Goal: Communication & Community: Answer question/provide support

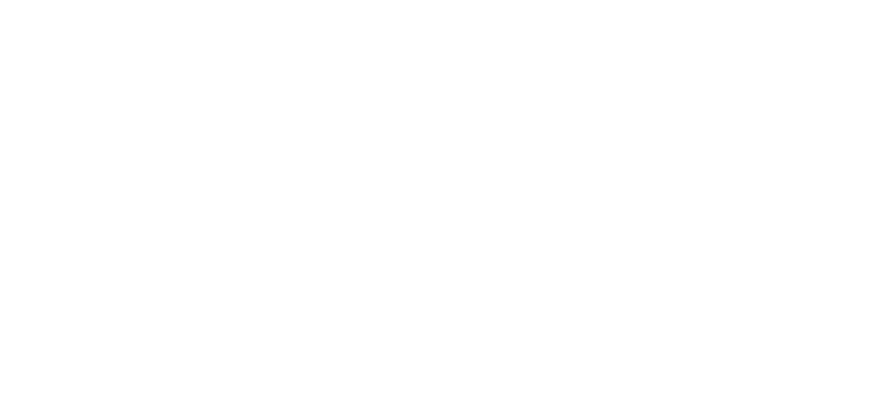
select select "message"
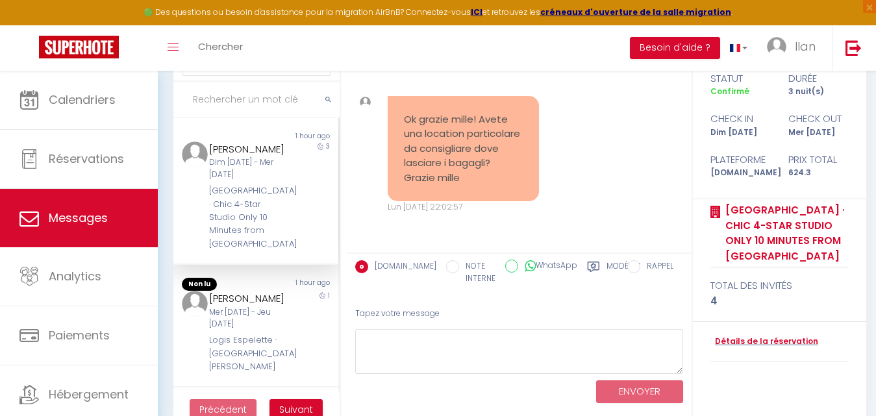
scroll to position [5627, 0]
drag, startPoint x: 468, startPoint y: 188, endPoint x: 404, endPoint y: 103, distance: 106.3
click at [404, 103] on div "Ok grazie mille! Avete una location particolare da consigliare dove lasciare i …" at bounding box center [463, 149] width 151 height 106
copy pre "Ok grazie mille! Avete una location particolare da consigliare dove lasciare i …"
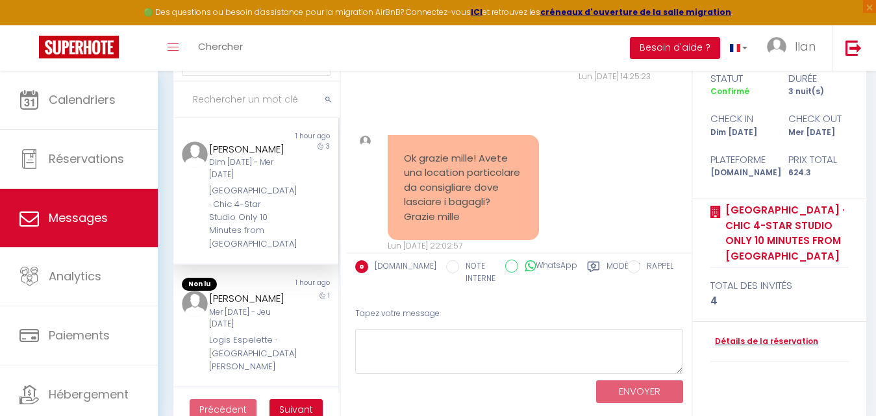
scroll to position [5236, 0]
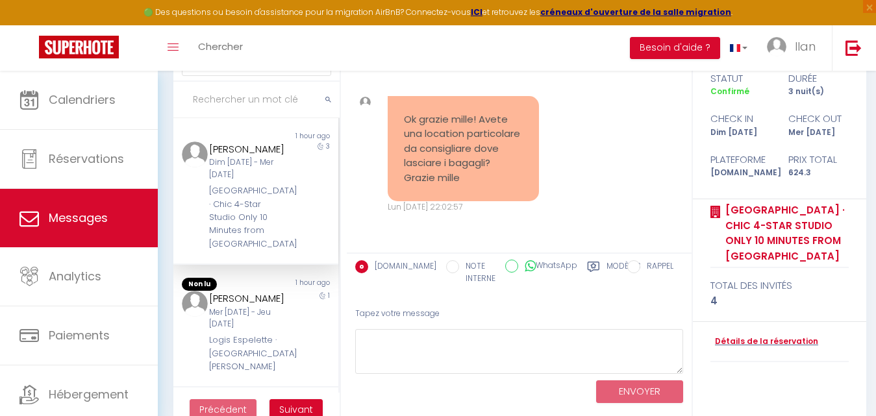
drag, startPoint x: 464, startPoint y: 179, endPoint x: 401, endPoint y: 104, distance: 98.2
click at [401, 104] on div "Ok grazie mille! Avete una location particolare da consigliare dove lasciare i …" at bounding box center [463, 149] width 151 height 106
copy pre "Ok grazie mille! Avete una location particolare da consigliare dove lasciare i …"
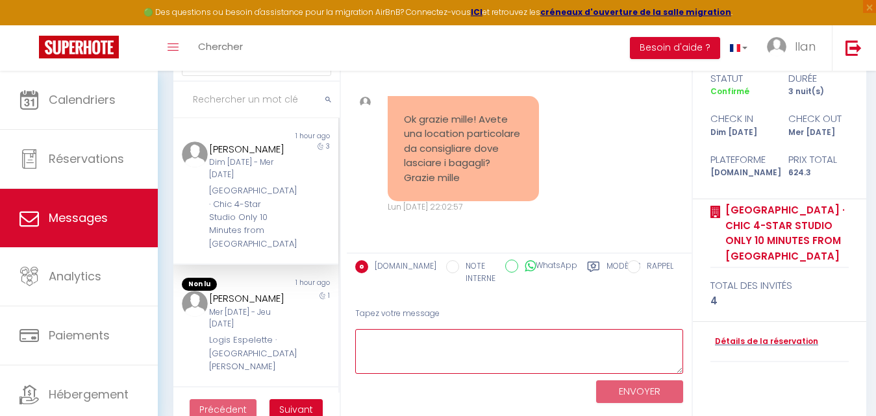
click at [440, 349] on textarea at bounding box center [519, 351] width 328 height 45
paste textarea "Ciao, puoi depositare i bagagli prima del tuo arrivo contattando il nostro part…"
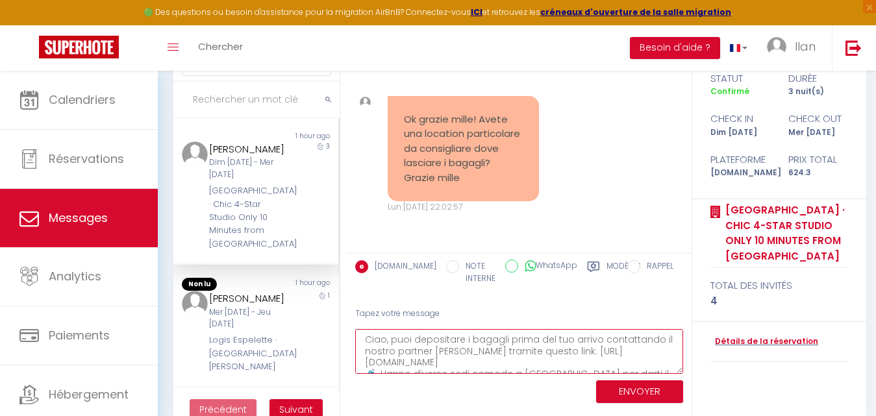
scroll to position [8, 0]
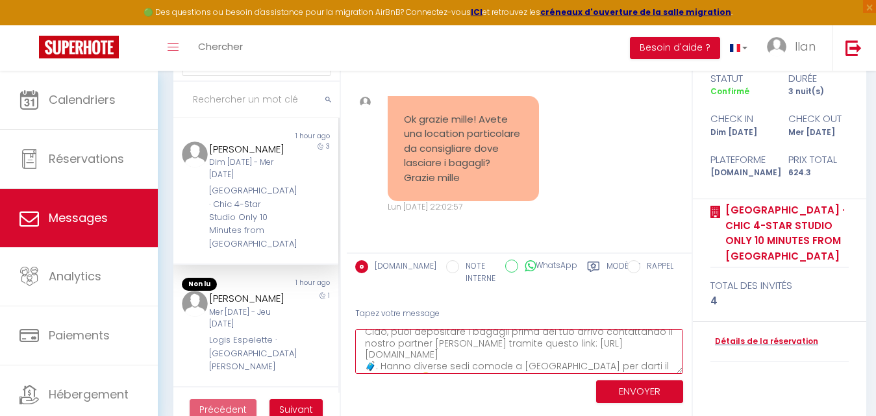
type textarea "Ciao, puoi depositare i bagagli prima del tuo arrivo contattando il nostro part…"
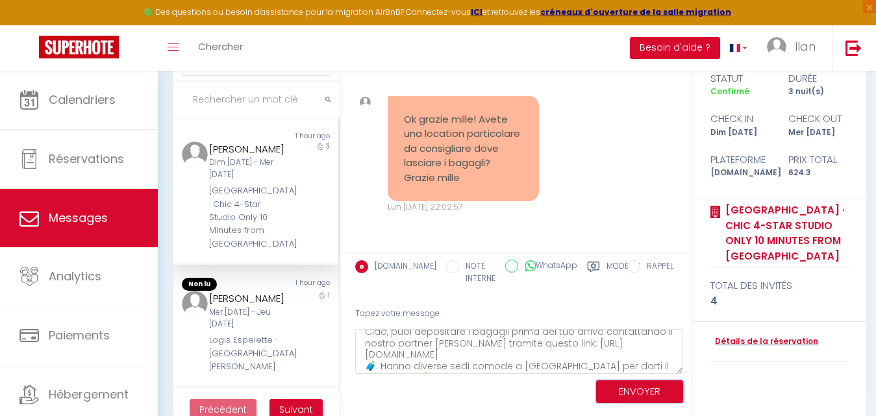
click at [629, 390] on button "ENVOYER" at bounding box center [639, 392] width 87 height 23
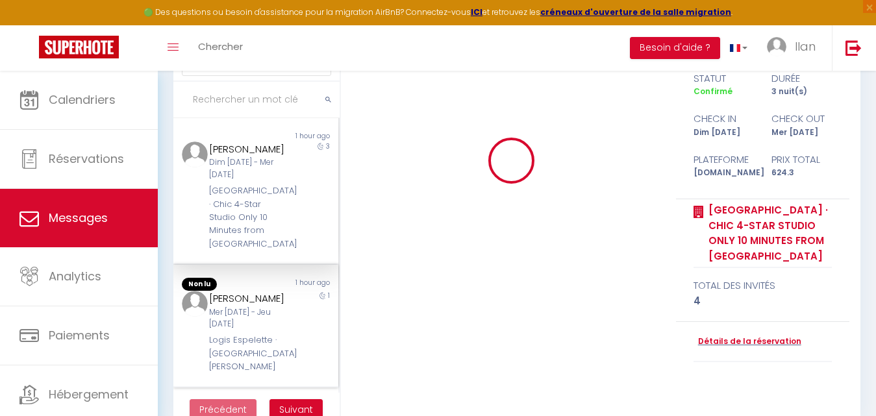
scroll to position [0, 0]
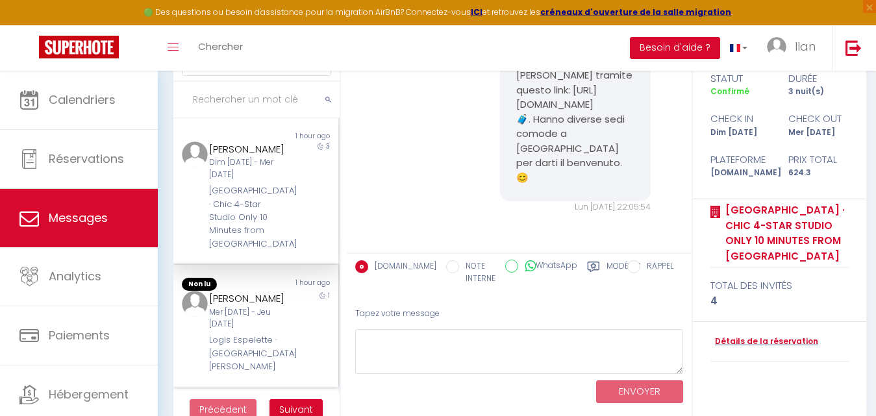
click at [262, 307] on div "[DATE] - [DATE]" at bounding box center [248, 319] width 79 height 25
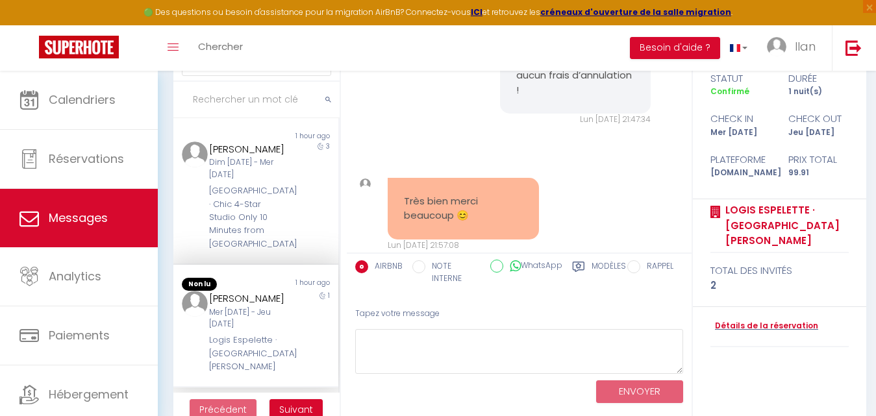
scroll to position [1625, 0]
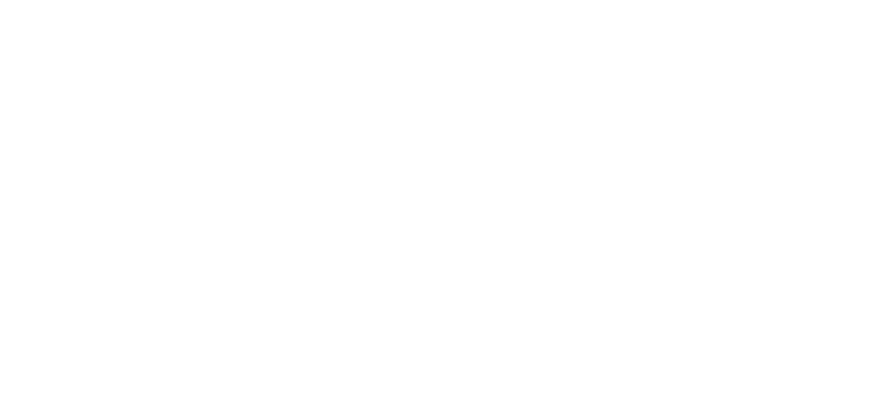
select select "message"
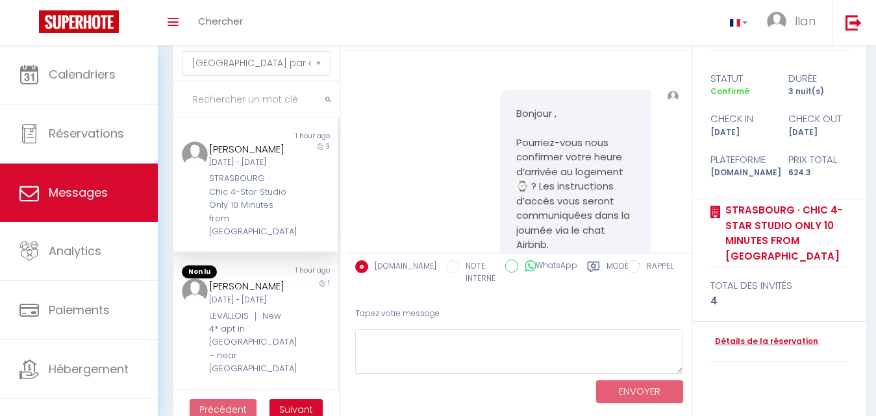
scroll to position [5884, 0]
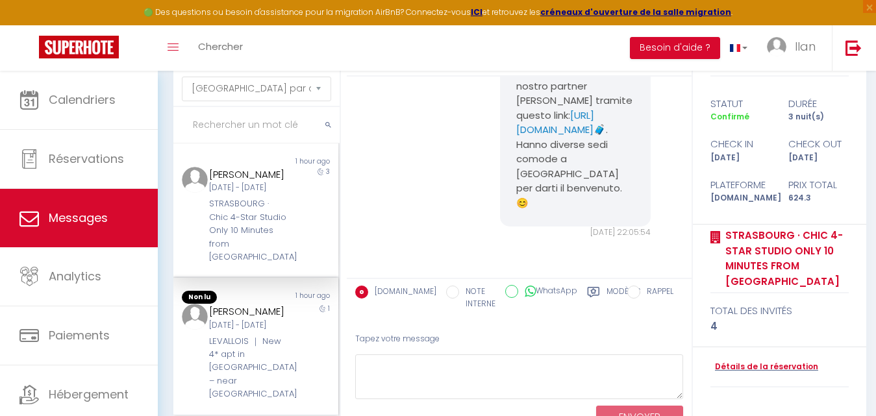
click at [273, 302] on div "Non lu 1 hour ago Myriam GODU Mar 09 Sep - Mer 10 Sep LEVALLOIS ｜ New 4* apt in…" at bounding box center [255, 346] width 165 height 137
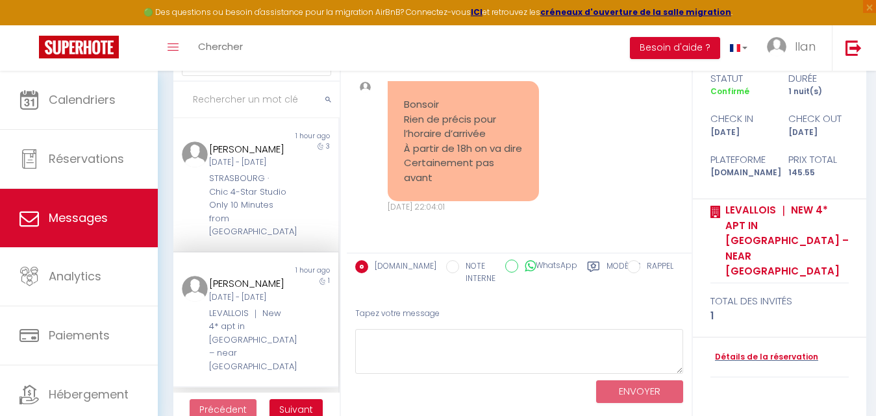
drag, startPoint x: 449, startPoint y: 188, endPoint x: 401, endPoint y: 92, distance: 107.5
click at [401, 92] on div "Bonsoir Rien de précis pour l’horaire d’arrivée À partir de 18h on va dire Cert…" at bounding box center [463, 141] width 151 height 120
copy pre "Bonsoir Rien de précis pour l’horaire d’arrivée À partir de 18h on va dire Cert…"
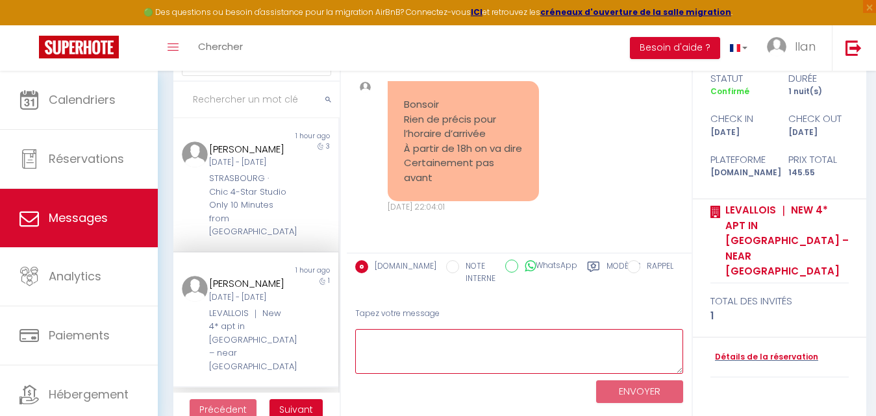
click at [387, 350] on textarea at bounding box center [519, 351] width 328 height 45
paste textarea ""Bonsoir, c'est bien noté. Pas de souci pour une arrivée à partir de 18h. Bon v…"
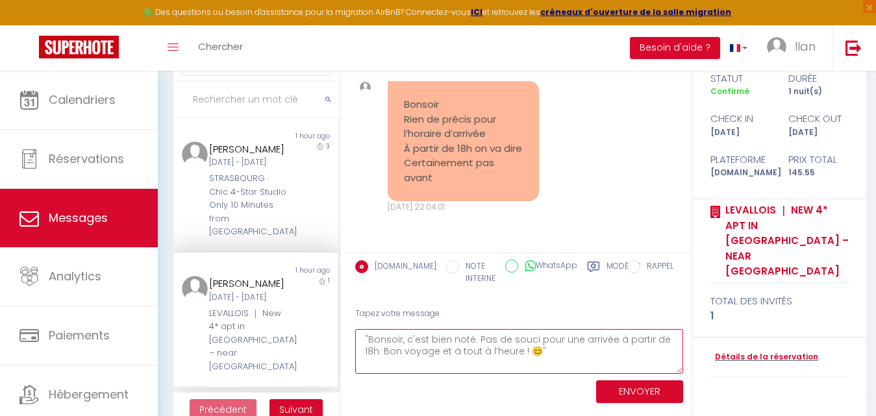
click at [369, 339] on textarea ""Bonsoir, c'est bien noté. Pas de souci pour une arrivée à partir de 18h. Bon v…" at bounding box center [519, 351] width 328 height 45
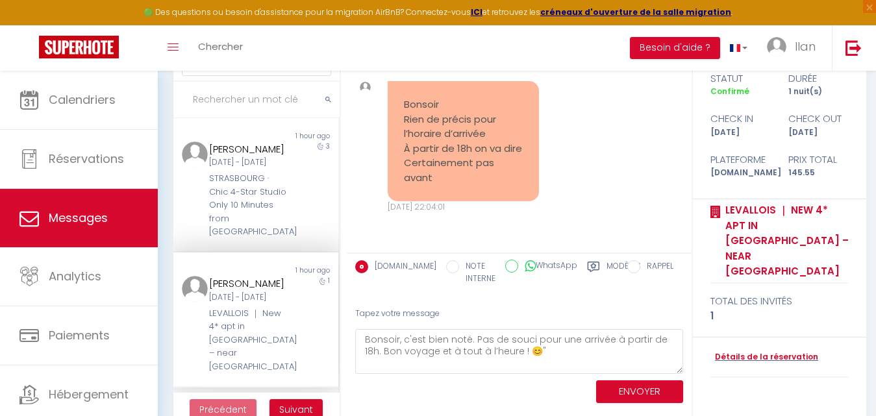
click at [266, 347] on div "LEVALLOIS ｜ New 4* apt in [GEOGRAPHIC_DATA] – near [GEOGRAPHIC_DATA]" at bounding box center [248, 340] width 79 height 66
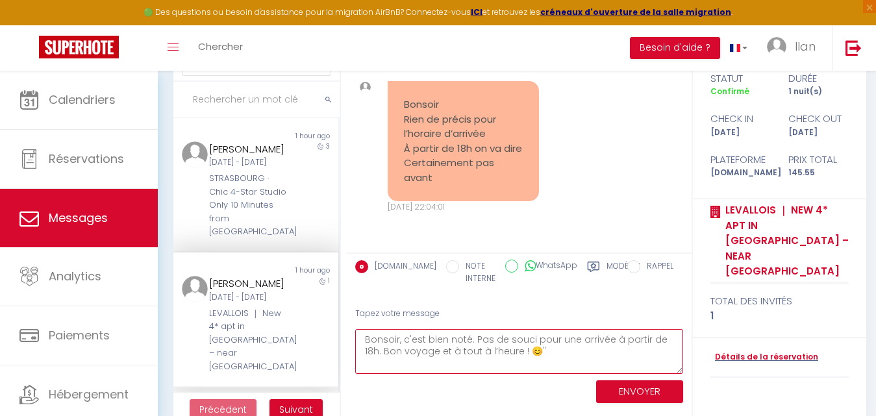
click at [398, 342] on textarea "Bonsoir, c'est bien noté. Pas de souci pour une arrivée à partir de 18h. Bon vo…" at bounding box center [519, 351] width 328 height 45
click at [444, 342] on textarea "Bonsoir Myriam, c'est bien noté. Pas de souci pour une arrivée à partir de 18h.…" at bounding box center [519, 351] width 328 height 45
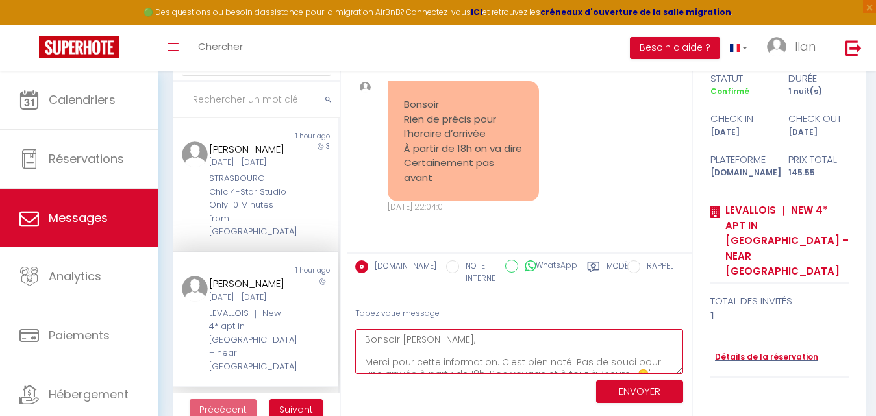
scroll to position [8, 0]
click at [487, 370] on textarea "Bonsoir Myriam, Merci pour cette information. C'est bien noté. Pas de souci pou…" at bounding box center [519, 351] width 328 height 45
click at [607, 335] on textarea "Bonsoir Myriam, Merci pour cette information. C'est bien noté. Pas de souci pou…" at bounding box center [519, 351] width 328 height 45
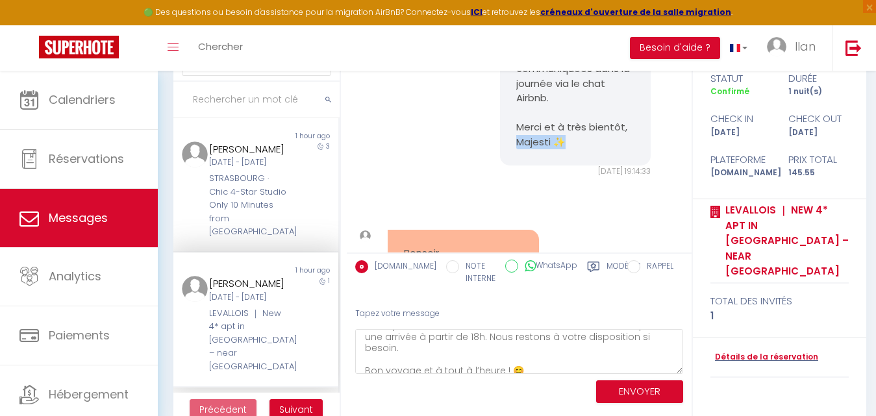
drag, startPoint x: 561, startPoint y: 141, endPoint x: 508, endPoint y: 140, distance: 52.6
click at [508, 140] on div "Bonjour , Pourriez-vous nous confirmer votre heure d’arrivée au logement ⌚️ ? L…" at bounding box center [575, 54] width 151 height 223
copy pre "Majesti ✨"
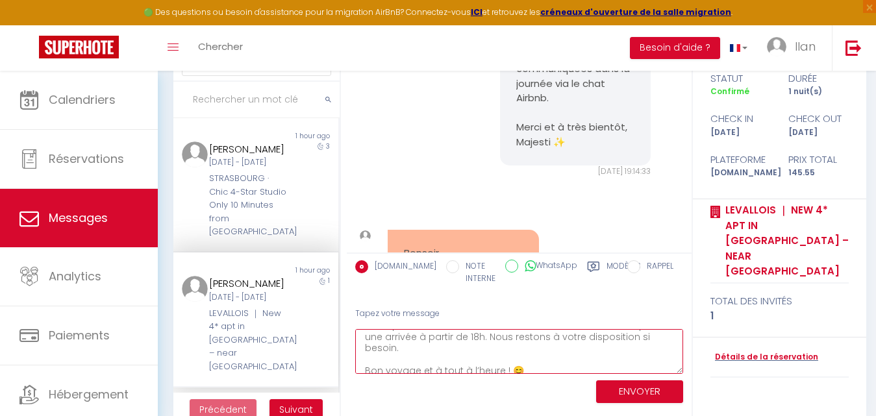
click at [531, 374] on textarea "Bonsoir Myriam, Merci pour cette information. C'est bien noté. Pas de souci pou…" at bounding box center [519, 351] width 328 height 45
paste textarea "Majesti ✨"
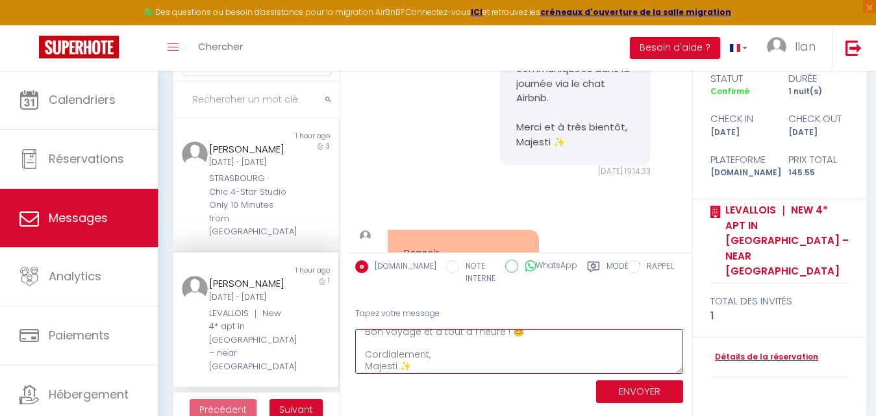
type textarea "Bonsoir [PERSON_NAME], Merci pour cette information. C'est bien noté. Pas de so…"
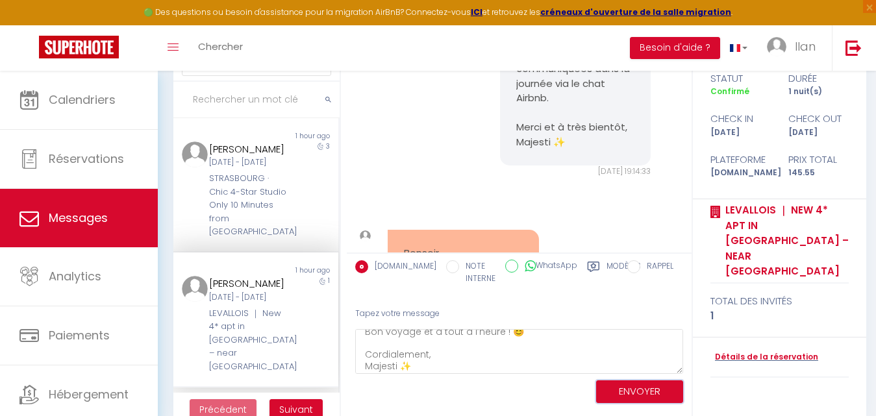
click at [617, 390] on button "ENVOYER" at bounding box center [639, 392] width 87 height 23
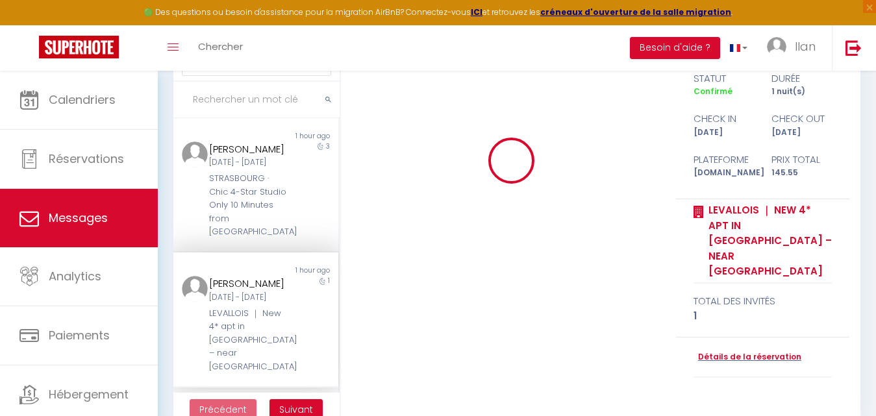
click at [617, 390] on div "Bonjour , Pourriez-vous nous confirmer votre heure d’arrivée au logement ⌚️ ? L…" at bounding box center [611, 219] width 528 height 416
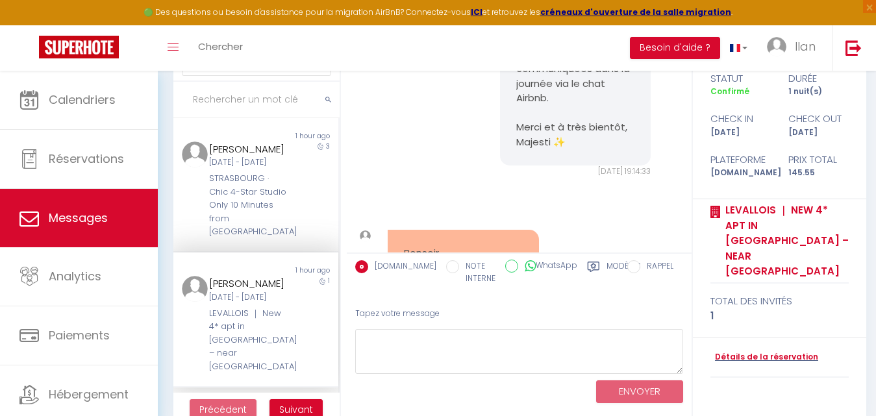
scroll to position [626, 0]
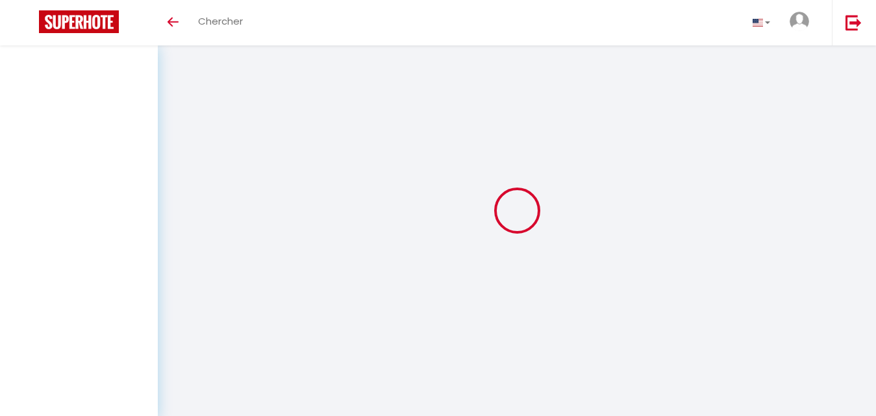
select select "message"
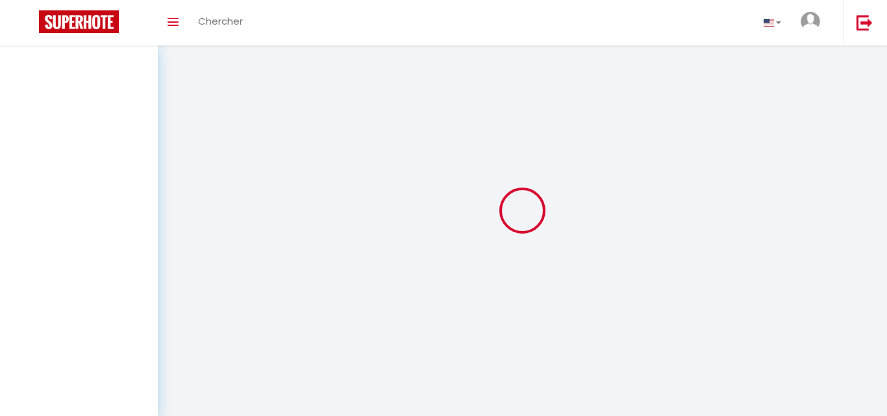
select select "message"
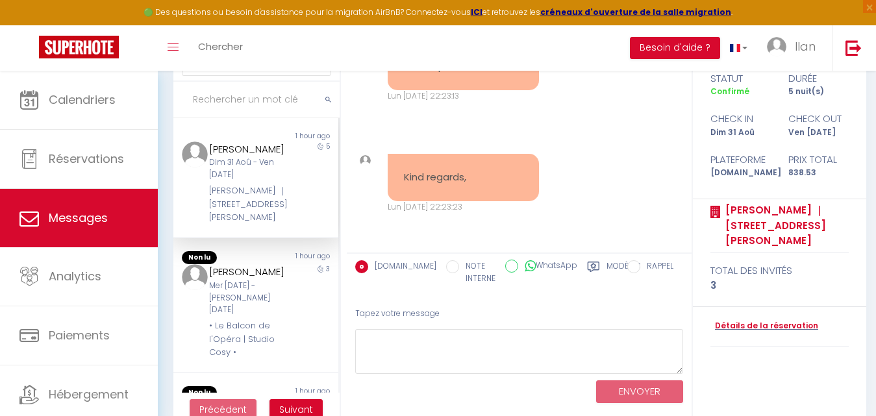
scroll to position [8532, 0]
drag, startPoint x: 509, startPoint y: 179, endPoint x: 401, endPoint y: 126, distance: 120.6
click at [401, 90] on div "Thank you for the consideration given to this and the offer made is accepted." at bounding box center [463, 44] width 151 height 91
copy pre "Thank you for the consideration given to this and the offer made is accepted."
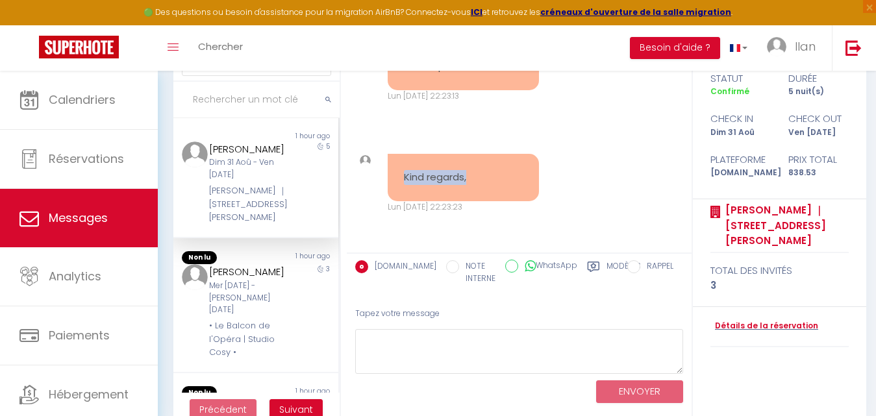
drag, startPoint x: 479, startPoint y: 188, endPoint x: 403, endPoint y: 172, distance: 77.7
click at [403, 172] on div "Kind regards," at bounding box center [463, 177] width 151 height 47
copy pre "Kind regards,"
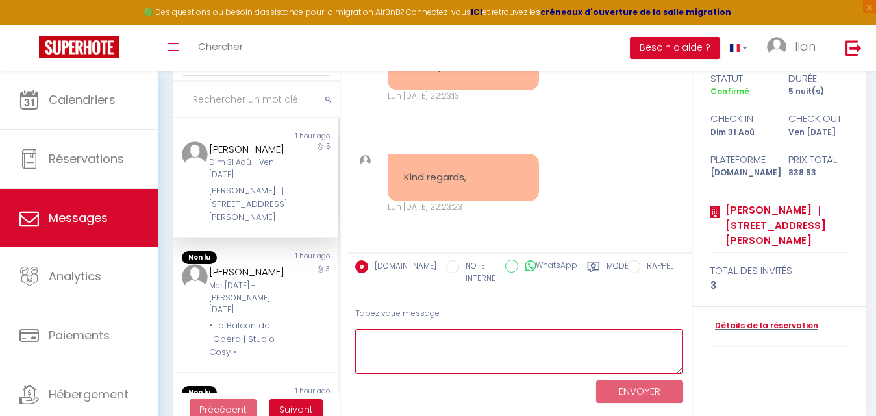
click at [392, 340] on textarea at bounding box center [519, 351] width 328 height 45
paste textarea "Thank you for your message. We will inform the responsible person of your accep…"
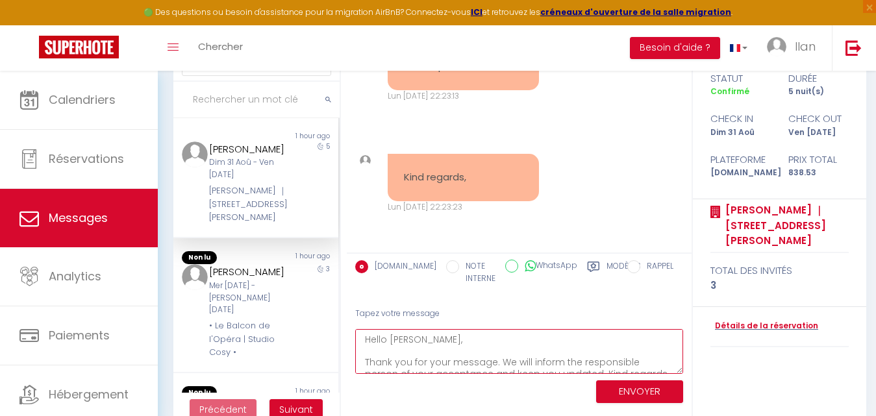
scroll to position [8, 0]
click at [599, 366] on textarea "Hello Emma, Thank you for your message. We will inform the responsible person o…" at bounding box center [519, 351] width 328 height 45
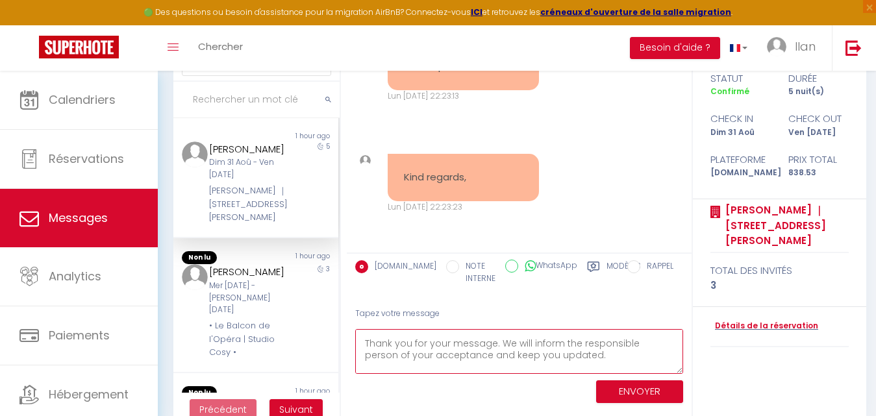
scroll to position [31, 0]
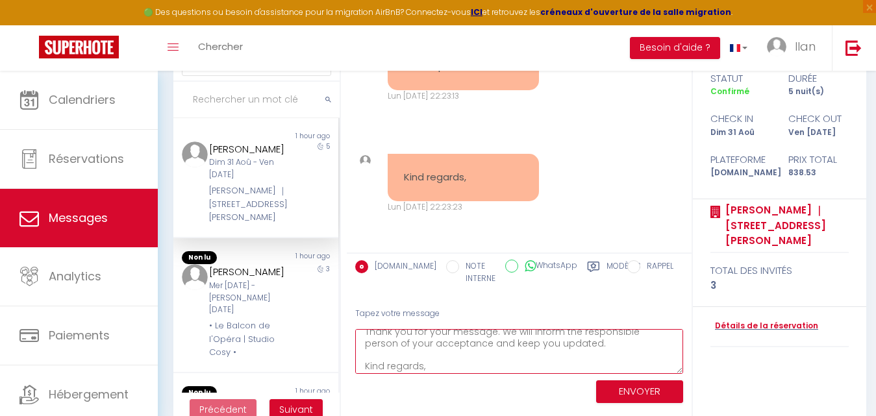
type textarea "Hello [PERSON_NAME], Thank you for your message. We will inform the responsible…"
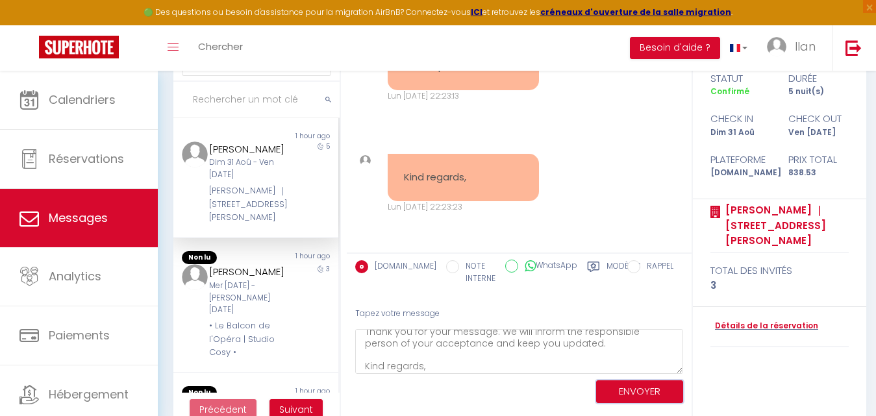
click at [606, 385] on button "ENVOYER" at bounding box center [639, 392] width 87 height 23
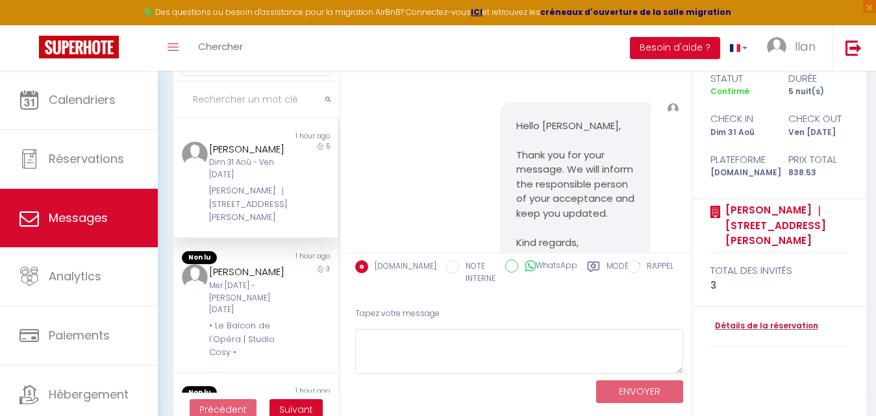
scroll to position [8875, 0]
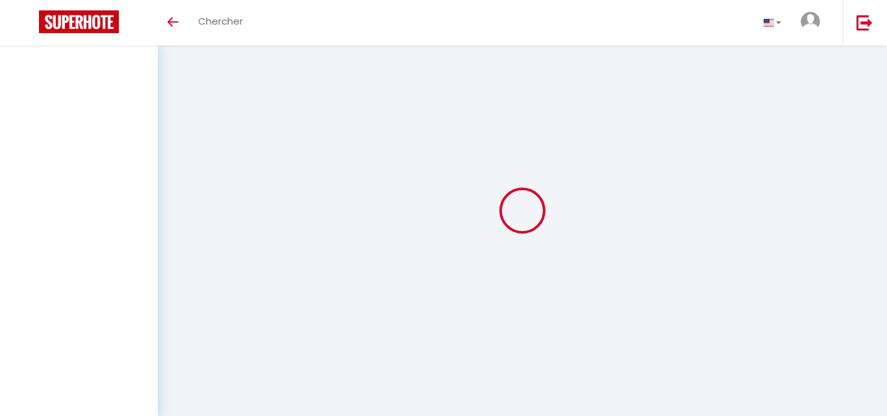
select select "message"
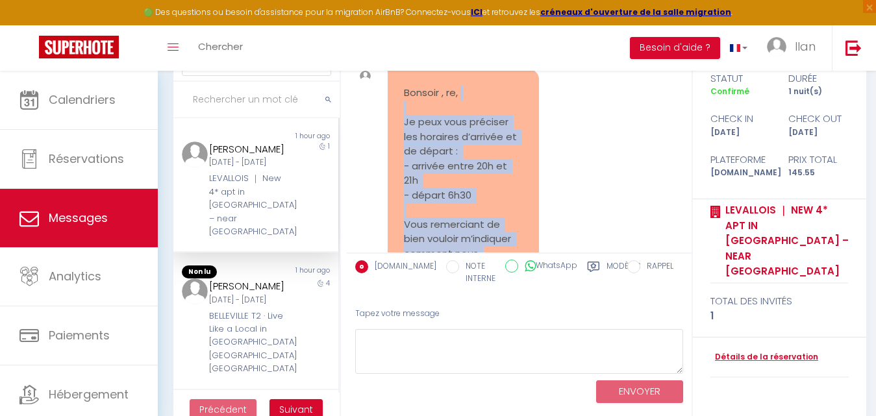
scroll to position [937, 0]
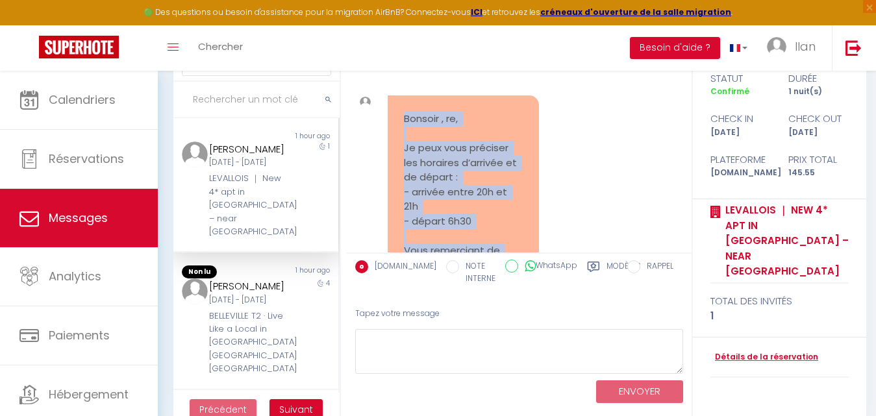
drag, startPoint x: 448, startPoint y: 208, endPoint x: 400, endPoint y: 125, distance: 95.5
click at [400, 125] on div "Bonsoir , re, Je peux vous préciser les horaires d’arrivée et de départ : - arr…" at bounding box center [463, 258] width 151 height 325
copy pre "[PERSON_NAME] , re, Je peux vous préciser les horaires d’arrivée et de départ :…"
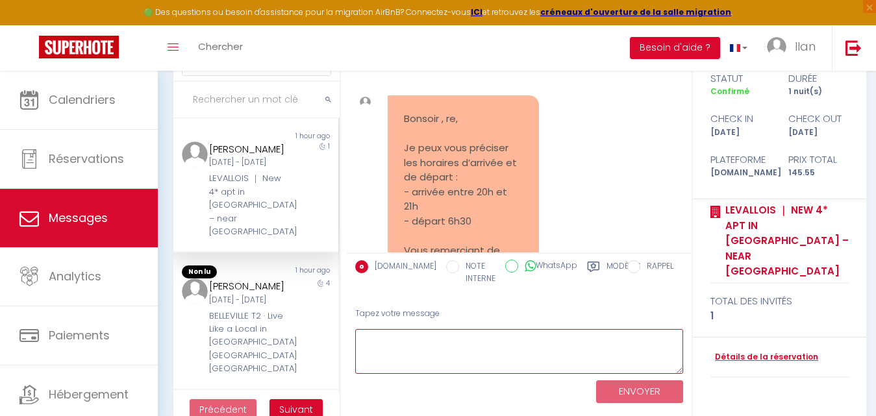
click at [409, 349] on textarea at bounding box center [519, 351] width 328 height 45
paste textarea "Bonsoir [PERSON_NAME], [PERSON_NAME] pour les précisions. Pas de souci pour vos…"
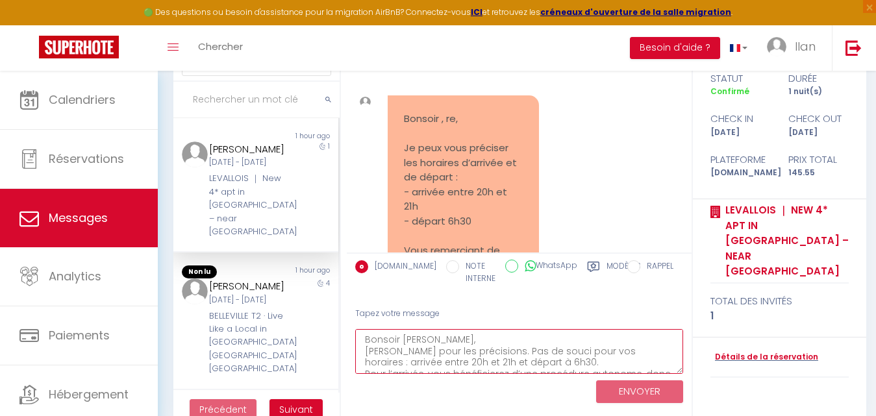
scroll to position [53, 0]
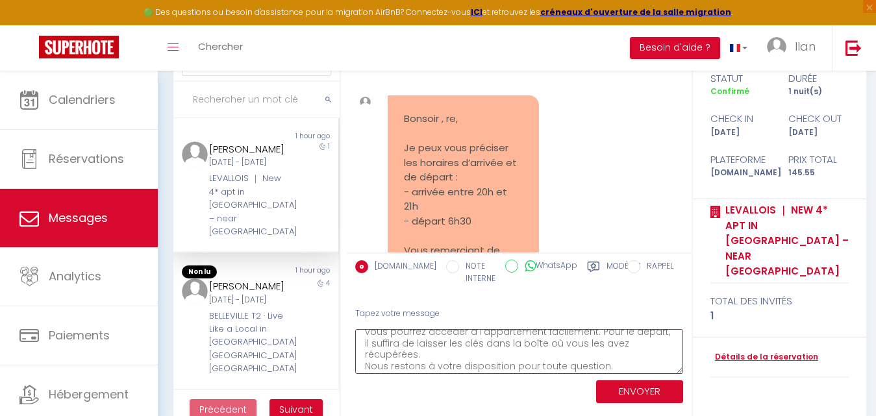
click at [413, 333] on textarea "Bonsoir [PERSON_NAME], [PERSON_NAME] pour les précisions. Pas de souci pour vos…" at bounding box center [519, 351] width 328 height 45
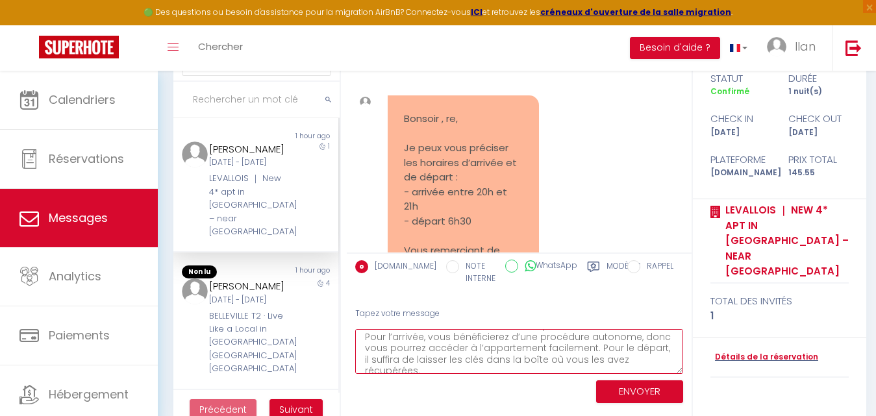
scroll to position [3, 0]
click at [440, 337] on textarea "Bonsoir [PERSON_NAME], [PERSON_NAME] pour les précisions. Pas de souci pour vos…" at bounding box center [519, 351] width 328 height 45
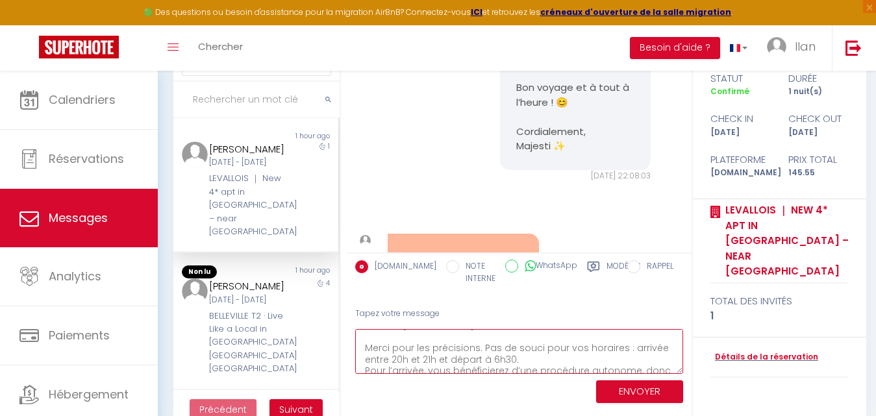
scroll to position [637, 0]
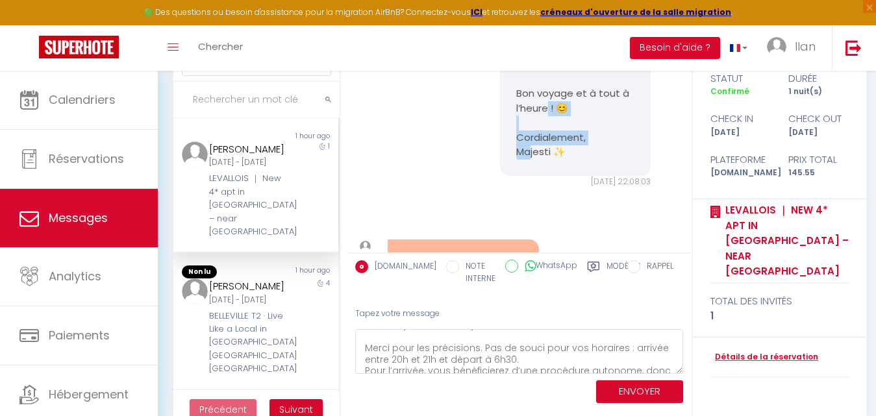
drag, startPoint x: 576, startPoint y: 174, endPoint x: 509, endPoint y: 155, distance: 69.7
click at [509, 155] on div "Bonsoir [PERSON_NAME], Merci pour cette information. C'est bien noté. Pas de so…" at bounding box center [575, 50] width 151 height 252
copy pre "ordialement, Majesti ✨"
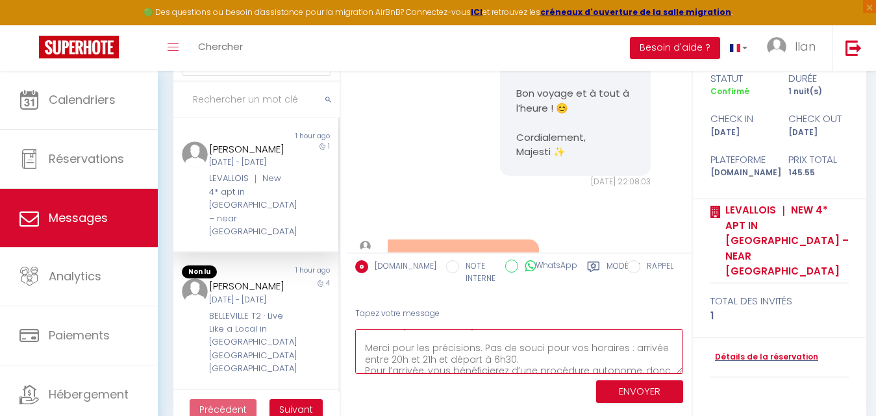
click at [524, 350] on textarea "Bonsoir [PERSON_NAME], Merci pour les précisions. Pas de souci pour vos horaire…" at bounding box center [519, 351] width 328 height 45
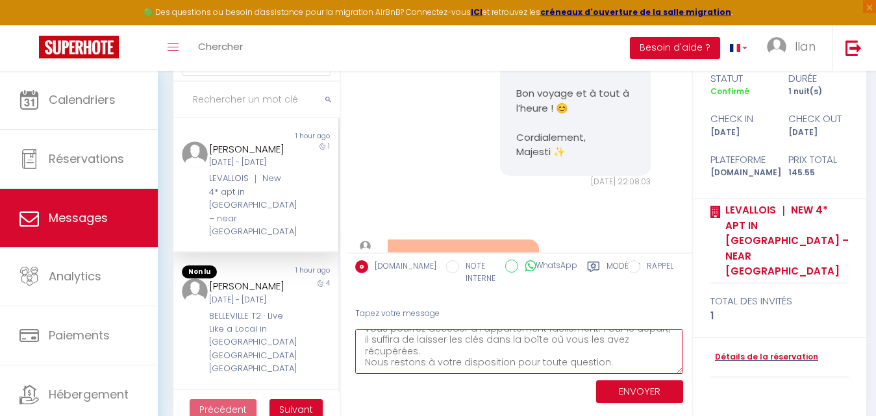
paste textarea "Cordialement, Majesti ✨"
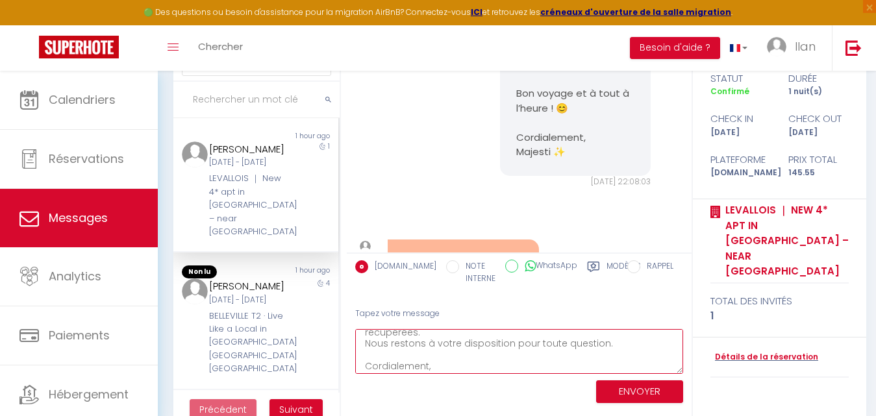
scroll to position [99, 0]
type textarea "Bonsoir [PERSON_NAME], Merci pour les précisions. Pas de souci pour vos horaire…"
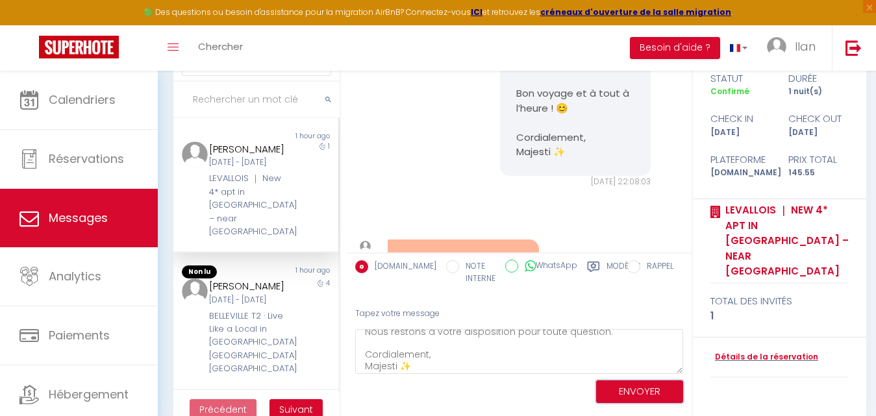
click at [628, 390] on button "ENVOYER" at bounding box center [639, 392] width 87 height 23
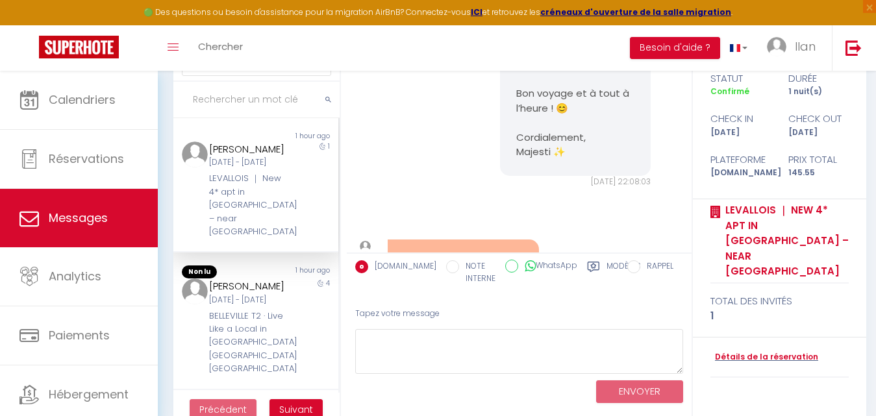
scroll to position [1618, 0]
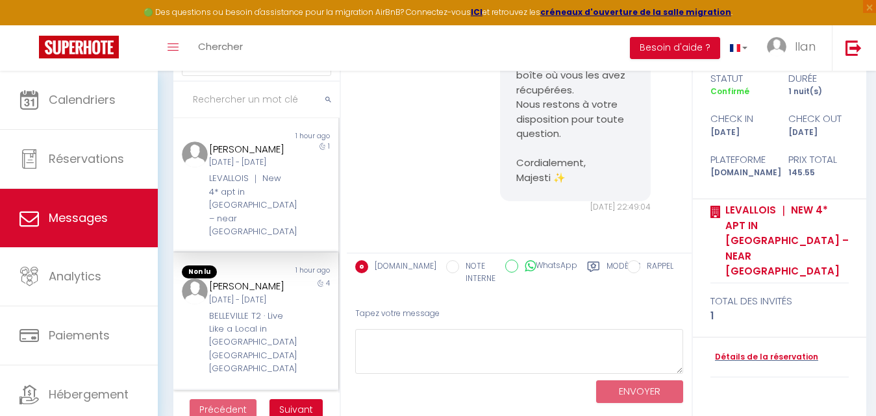
click at [268, 286] on div "[PERSON_NAME]" at bounding box center [248, 287] width 79 height 16
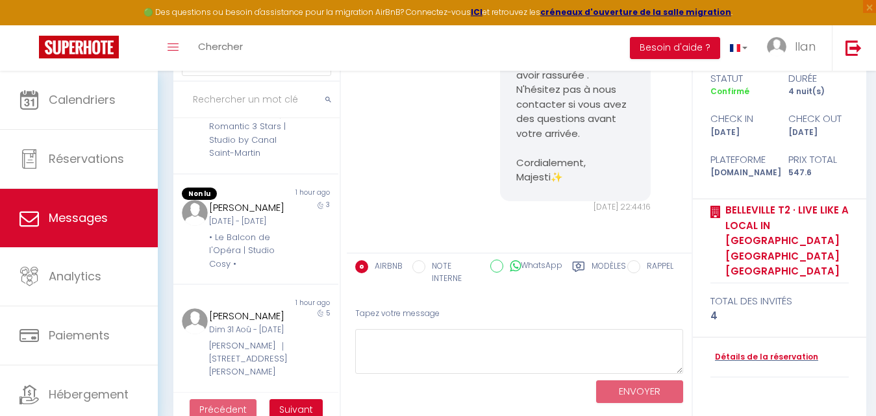
scroll to position [235, 0]
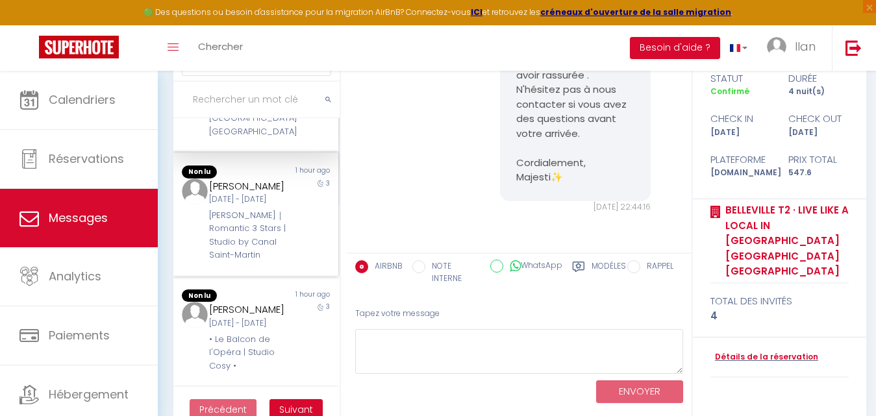
click at [297, 215] on div "3" at bounding box center [317, 221] width 41 height 84
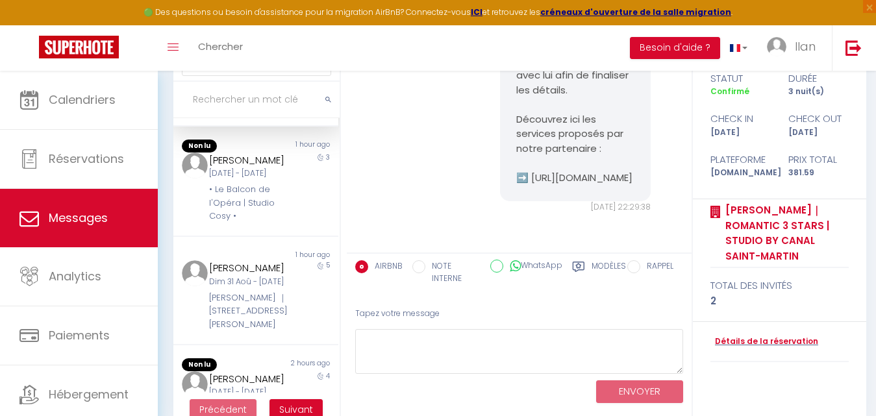
scroll to position [396, 0]
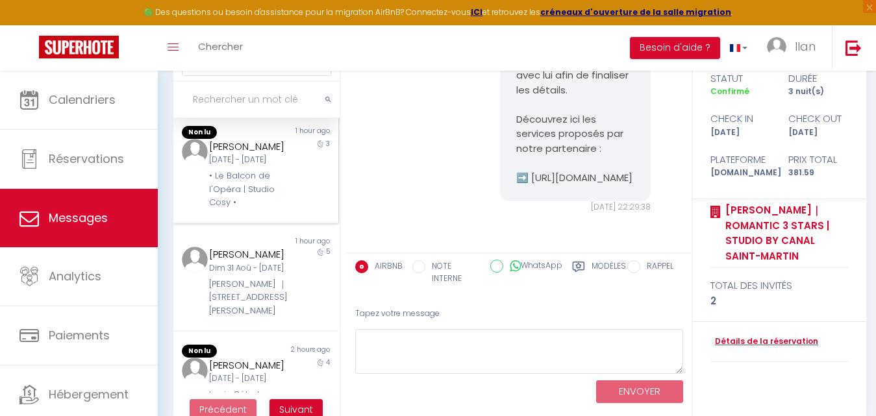
click at [297, 210] on div "3" at bounding box center [317, 174] width 41 height 71
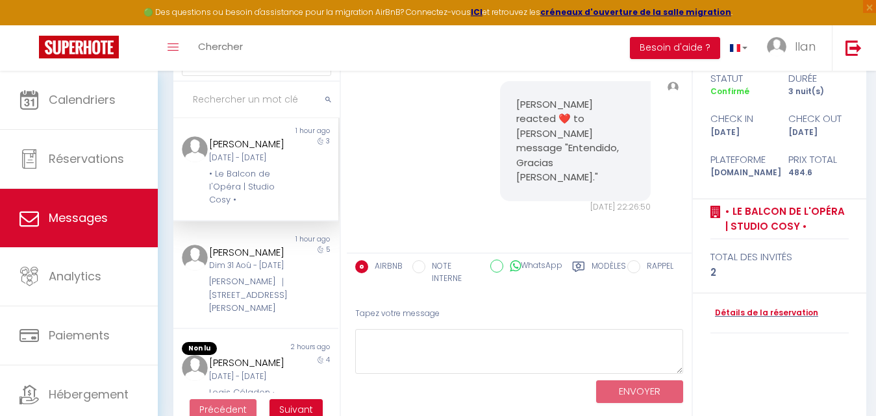
scroll to position [507, 0]
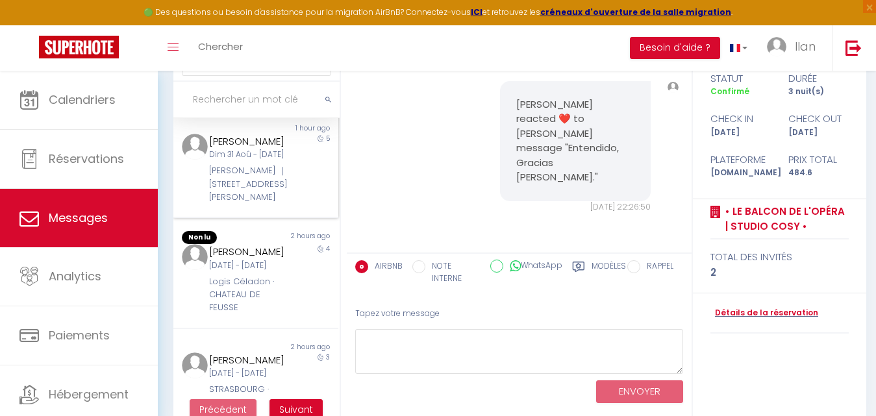
click at [277, 161] on div "Dim 31 Aoû - [DATE]" at bounding box center [248, 155] width 79 height 12
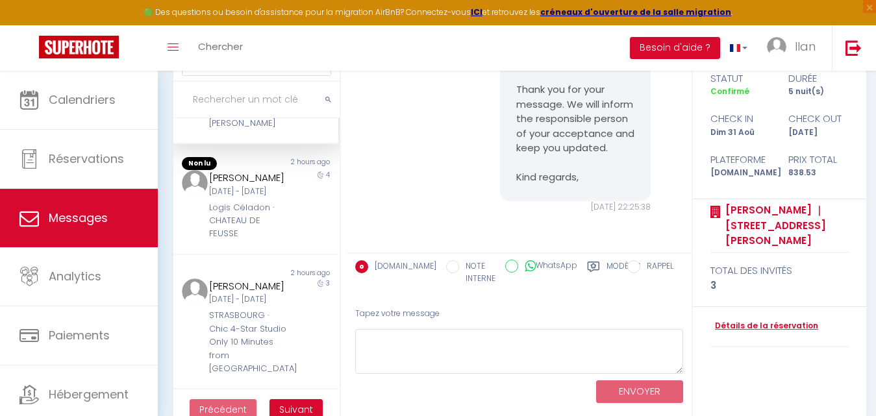
scroll to position [633, 0]
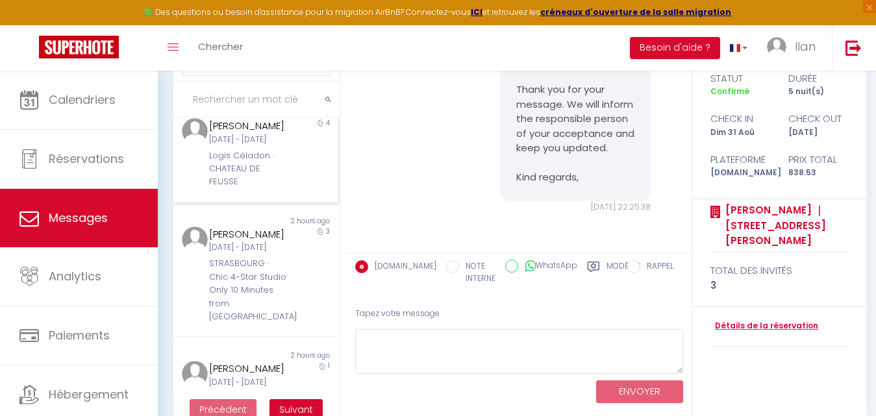
click at [267, 189] on div "Logis Céladon · CHATEAU DE FEUSSE" at bounding box center [248, 169] width 79 height 40
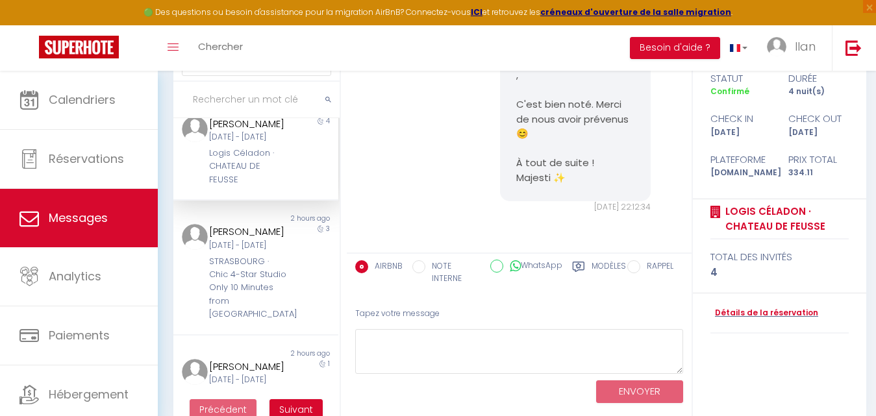
scroll to position [792, 0]
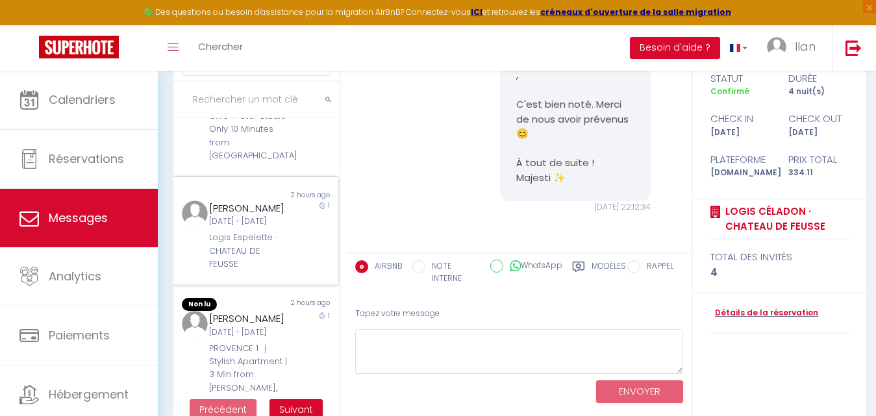
click at [280, 216] on div "[PERSON_NAME]" at bounding box center [248, 209] width 79 height 16
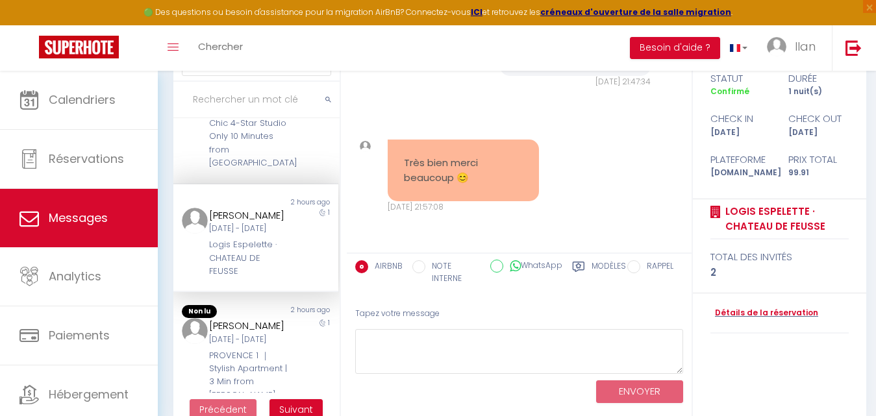
scroll to position [778, 0]
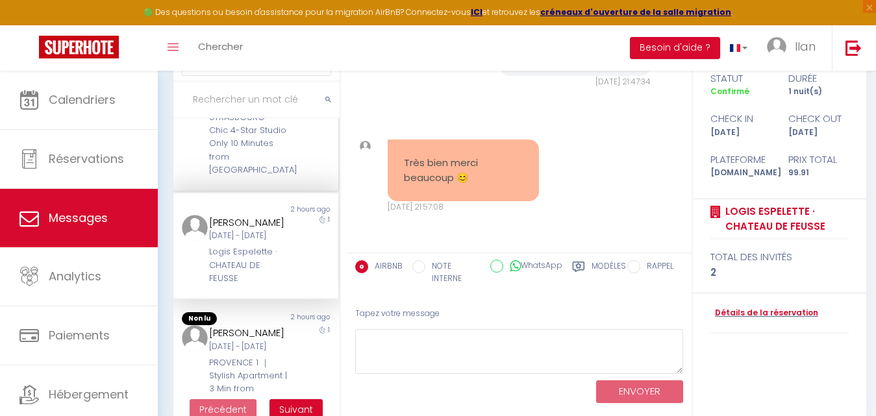
click at [278, 177] on div "STRASBOURG · Chic 4-Star Studio Only 10 Minutes from [GEOGRAPHIC_DATA]" at bounding box center [248, 144] width 79 height 66
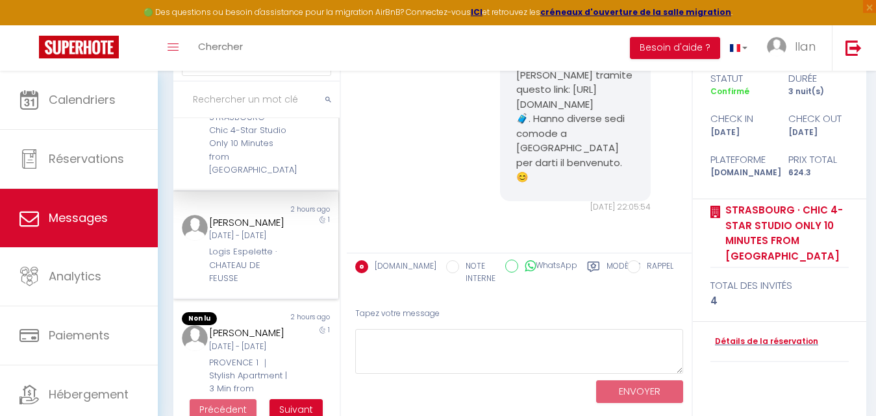
click at [272, 242] on div "[DATE] - [DATE]" at bounding box center [248, 236] width 79 height 12
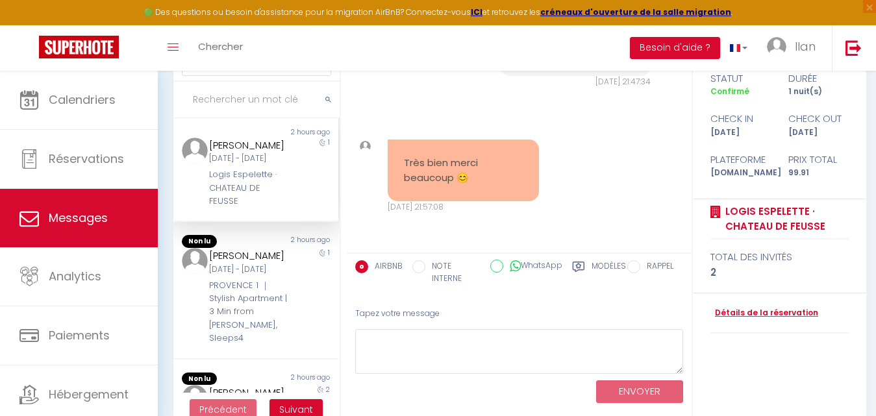
scroll to position [904, 0]
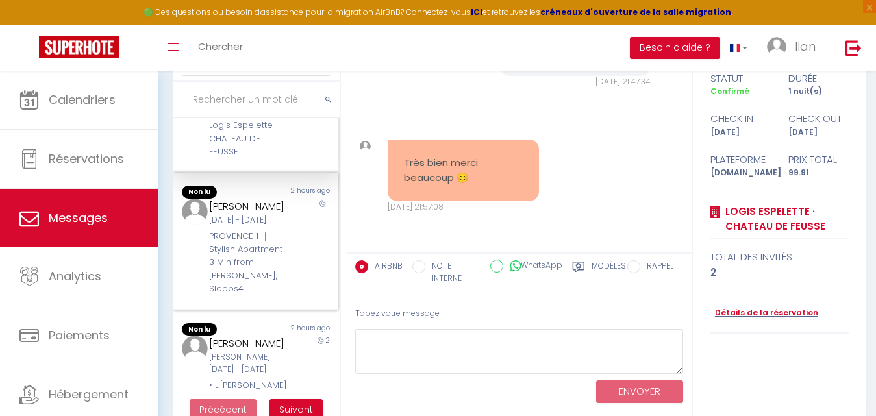
click at [297, 296] on div "1" at bounding box center [317, 247] width 41 height 97
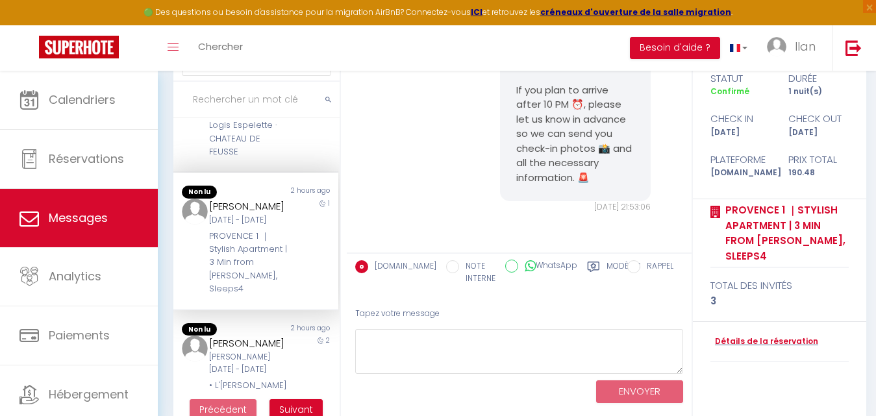
scroll to position [296, 0]
drag, startPoint x: 340, startPoint y: 308, endPoint x: 336, endPoint y: 338, distance: 30.8
click at [336, 338] on div "MESSAGES Trier par date de réservation [GEOGRAPHIC_DATA] par date de message No…" at bounding box center [253, 219] width 176 height 416
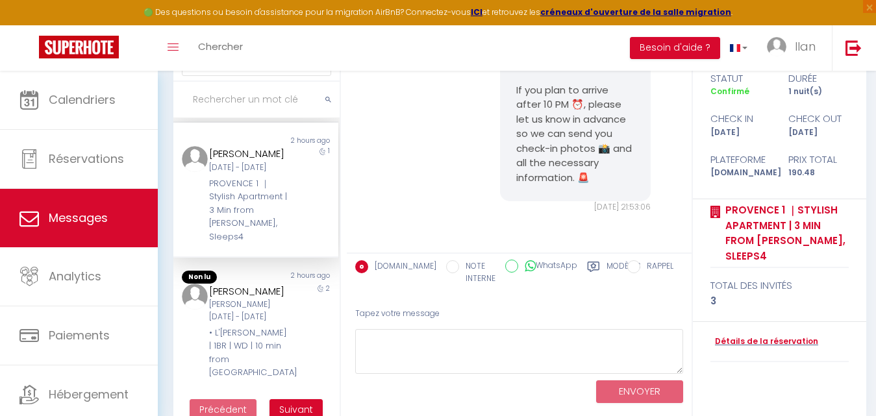
scroll to position [1084, 0]
click at [297, 324] on div "2" at bounding box center [317, 332] width 41 height 96
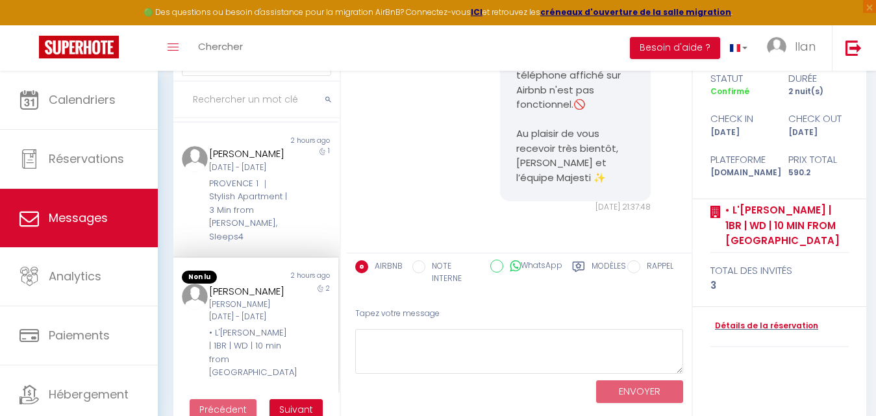
scroll to position [1082, 0]
click at [302, 407] on span "Suivant" at bounding box center [296, 409] width 34 height 13
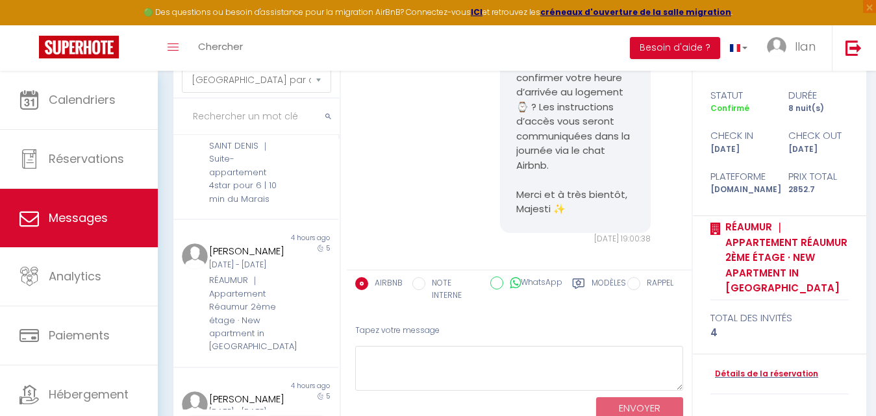
scroll to position [0, 0]
